Goal: Information Seeking & Learning: Learn about a topic

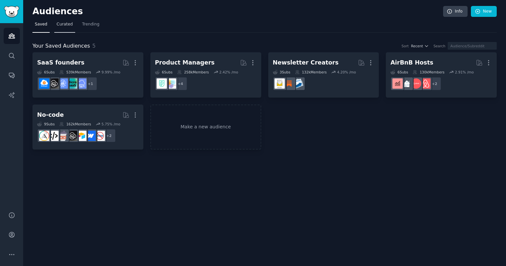
click at [64, 25] on span "Curated" at bounding box center [65, 25] width 16 height 6
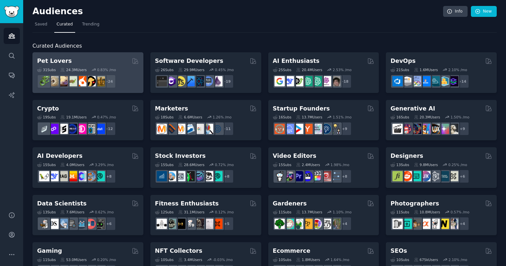
click at [81, 62] on div "Pet Lovers" at bounding box center [88, 61] width 102 height 8
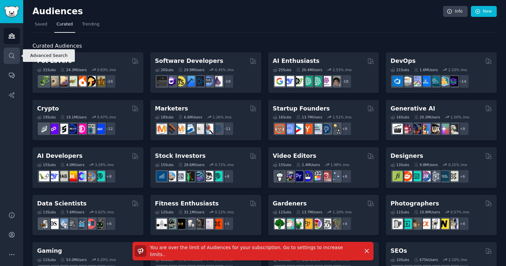
click at [12, 48] on link "Search" at bounding box center [12, 56] width 16 height 16
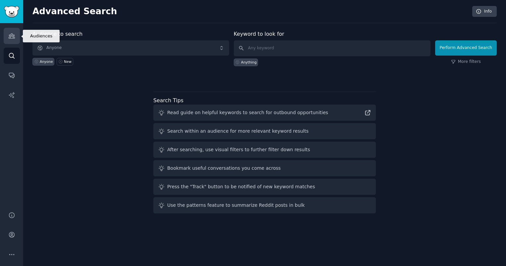
click at [12, 35] on icon "Sidebar" at bounding box center [12, 36] width 6 height 5
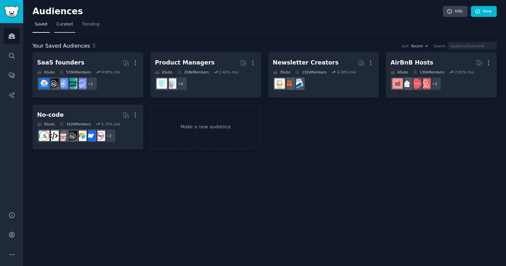
click at [62, 22] on span "Curated" at bounding box center [65, 25] width 16 height 6
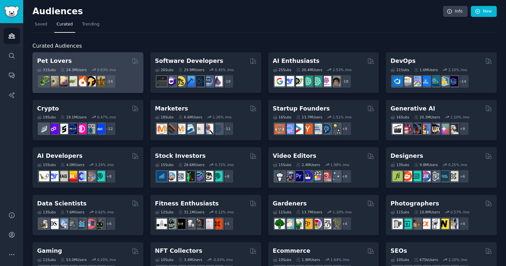
click at [75, 61] on div "Pet Lovers" at bounding box center [88, 61] width 102 height 8
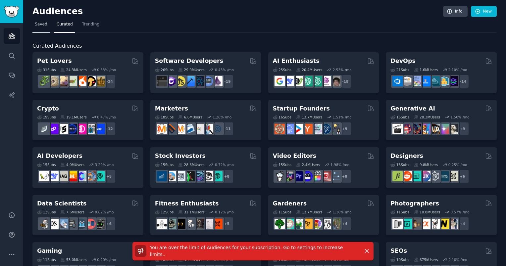
click at [38, 23] on span "Saved" at bounding box center [41, 25] width 13 height 6
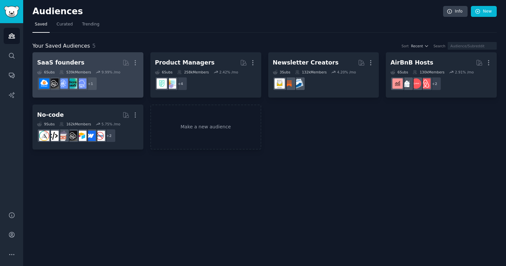
click at [110, 70] on div "9.99 % /mo" at bounding box center [110, 72] width 19 height 5
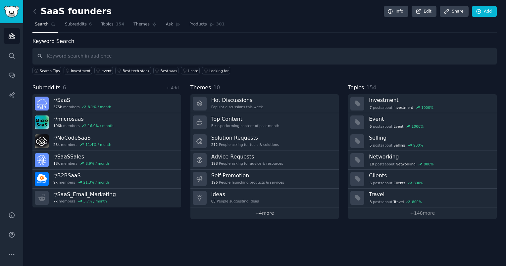
click at [268, 217] on link "+ 4 more" at bounding box center [264, 213] width 149 height 12
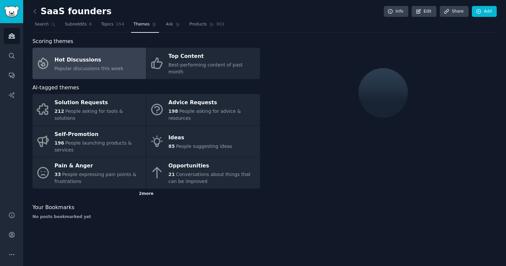
click at [147, 189] on div "2 more" at bounding box center [145, 194] width 227 height 11
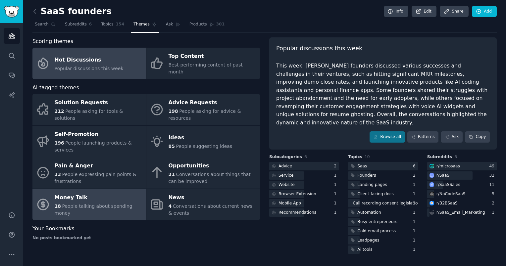
click at [71, 192] on div "Money Talk" at bounding box center [99, 197] width 88 height 11
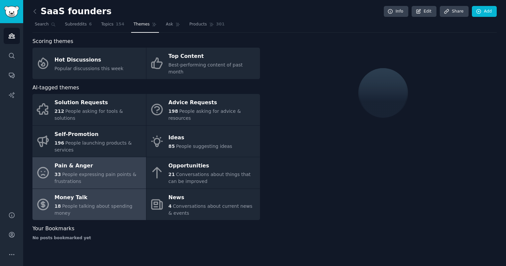
click at [55, 172] on span "People expressing pain points & frustrations" at bounding box center [96, 178] width 82 height 12
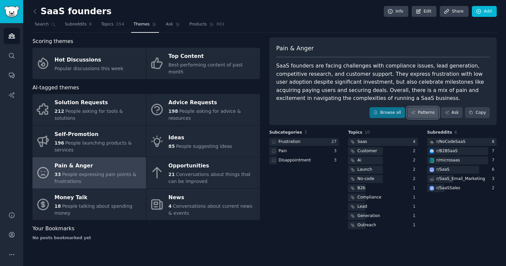
click at [426, 110] on link "Patterns" at bounding box center [422, 112] width 31 height 11
click at [7, 31] on link "Audiences" at bounding box center [12, 36] width 16 height 16
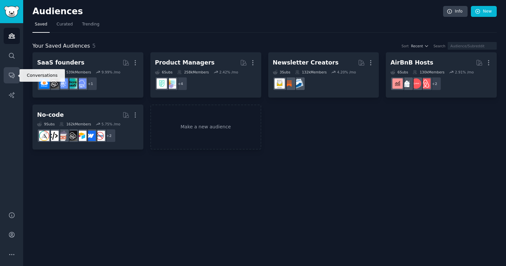
click at [12, 76] on icon "Sidebar" at bounding box center [11, 75] width 7 height 7
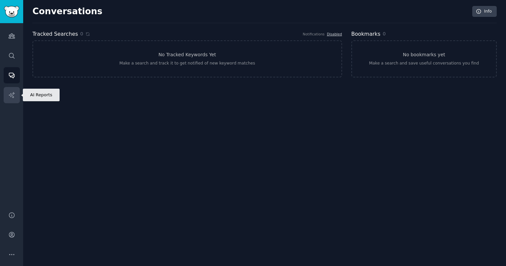
click at [12, 99] on link "AI Reports" at bounding box center [12, 95] width 16 height 16
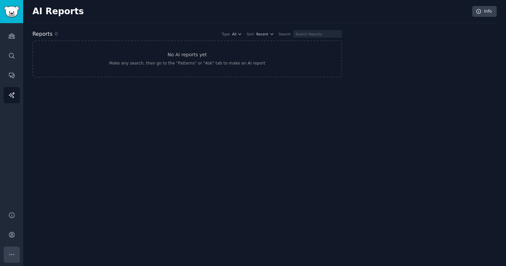
click at [12, 253] on icon "Sidebar" at bounding box center [11, 254] width 7 height 7
click at [12, 72] on icon "Sidebar" at bounding box center [11, 75] width 7 height 7
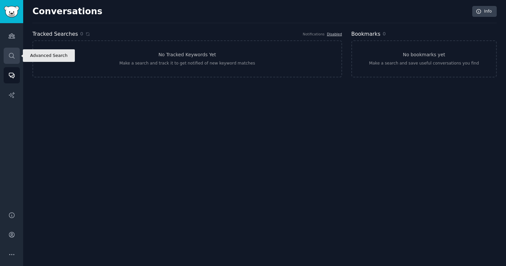
click at [10, 56] on icon "Sidebar" at bounding box center [11, 55] width 7 height 7
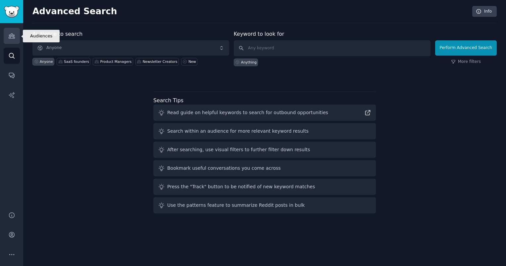
click at [12, 32] on icon "Sidebar" at bounding box center [11, 35] width 7 height 7
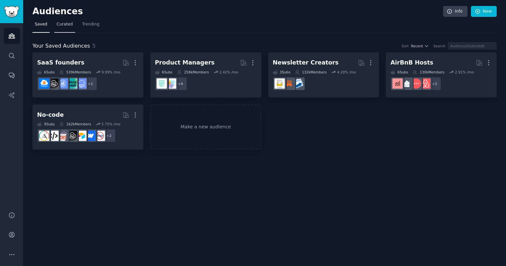
click at [57, 23] on span "Curated" at bounding box center [65, 25] width 16 height 6
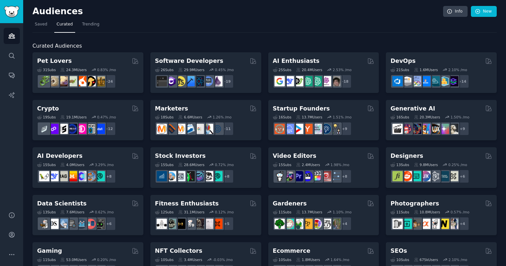
click at [50, 26] on nav "Saved Curated Trending" at bounding box center [264, 26] width 464 height 14
click at [40, 25] on span "Saved" at bounding box center [41, 25] width 13 height 6
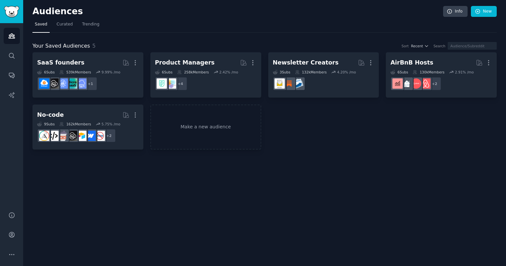
click at [79, 48] on span "Your Saved Audiences" at bounding box center [61, 46] width 58 height 8
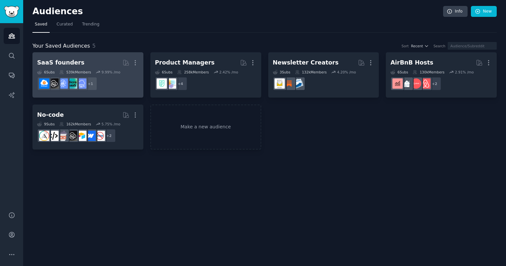
click at [77, 60] on h2 "SaaS founders More" at bounding box center [88, 63] width 102 height 12
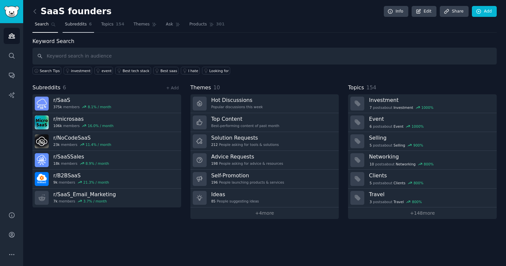
click at [71, 24] on span "Subreddits" at bounding box center [76, 25] width 22 height 6
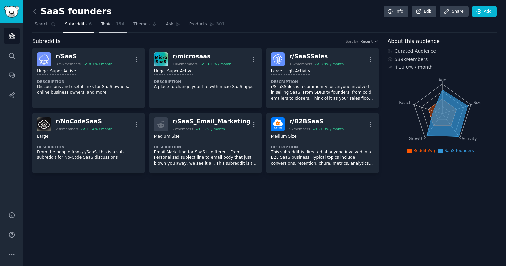
click at [101, 24] on span "Topics" at bounding box center [107, 25] width 12 height 6
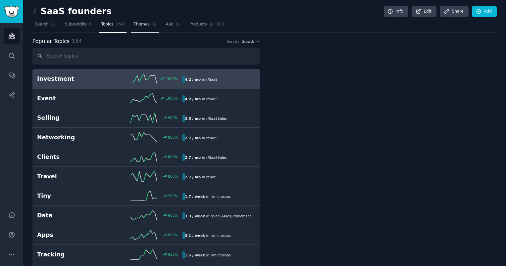
click at [136, 24] on span "Themes" at bounding box center [141, 25] width 16 height 6
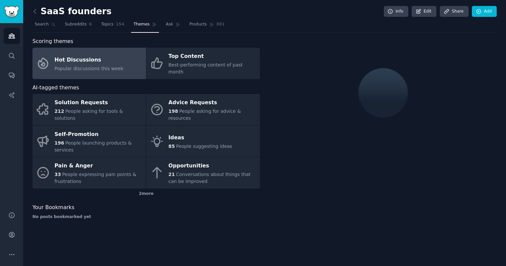
click at [93, 26] on nav "Search Subreddits 6 Topics 154 Themes Ask Products 301" at bounding box center [264, 26] width 464 height 14
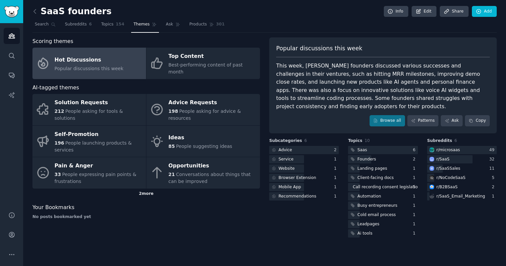
click at [147, 189] on div "2 more" at bounding box center [145, 194] width 227 height 11
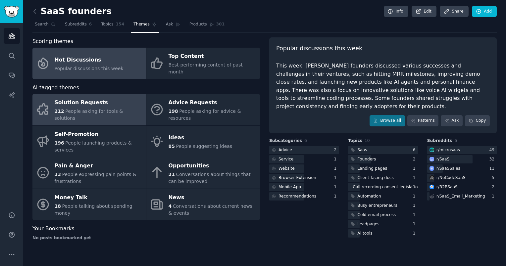
click at [108, 98] on div "Solution Requests" at bounding box center [99, 103] width 88 height 11
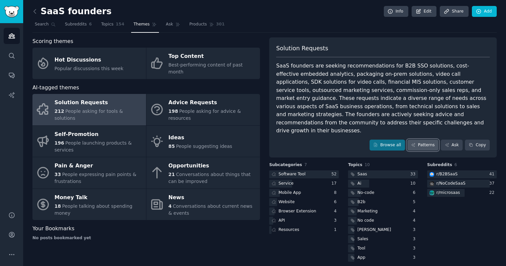
click at [418, 140] on link "Patterns" at bounding box center [422, 145] width 31 height 11
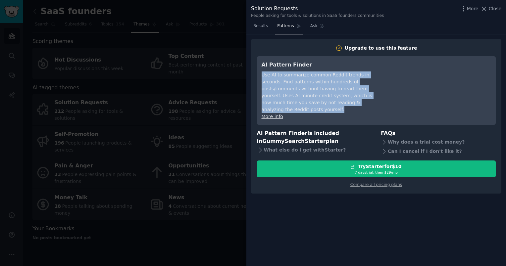
drag, startPoint x: 262, startPoint y: 74, endPoint x: 342, endPoint y: 106, distance: 86.4
click at [342, 106] on div "AI Pattern Finder Use AI to summarize common Reddit trends in seconds. Find pat…" at bounding box center [321, 90] width 121 height 59
click at [269, 114] on link "More info" at bounding box center [272, 116] width 22 height 5
